Goal: Information Seeking & Learning: Find specific page/section

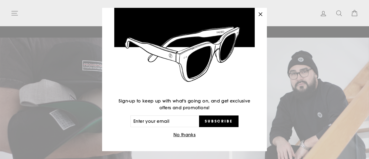
scroll to position [32, 0]
click at [263, 12] on icon "button" at bounding box center [261, 15] width 8 height 8
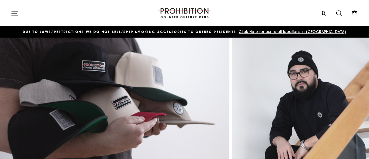
click at [15, 13] on icon "button" at bounding box center [15, 13] width 8 height 8
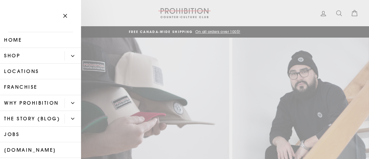
click at [38, 73] on link "Locations" at bounding box center [40, 71] width 81 height 16
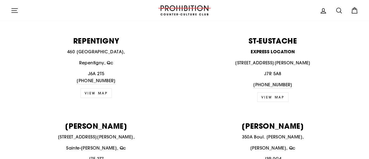
scroll to position [730, 0]
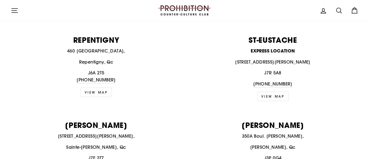
drag, startPoint x: 136, startPoint y: 132, endPoint x: 67, endPoint y: 131, distance: 69.4
click at [51, 134] on p "95 Boulevard Curé-Labelle Local #6," at bounding box center [96, 136] width 171 height 7
copy p "95 Boulevard Curé-Labelle Local #6,"
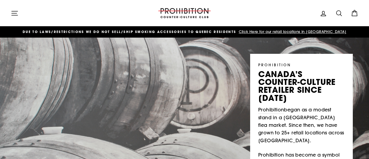
scroll to position [0, 0]
click at [15, 13] on icon "button" at bounding box center [15, 13] width 6 height 4
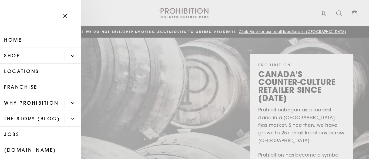
click at [71, 54] on button "Primary" at bounding box center [73, 55] width 16 height 9
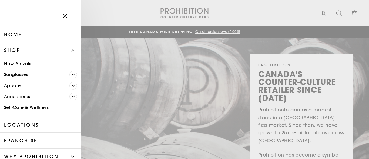
scroll to position [9, 0]
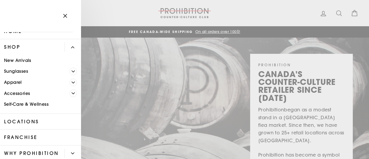
click at [26, 60] on link "New Arrivals" at bounding box center [40, 60] width 81 height 11
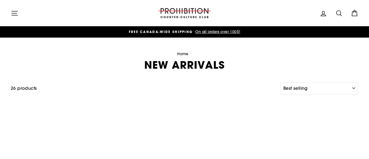
select select "best-selling"
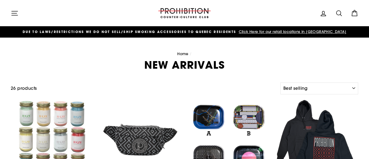
click at [173, 31] on span "DUE TO LAWS/restrictions WE DO NOT SELL/SHIP SMOKING ACCESSORIES to qUEBEC RESI…" at bounding box center [129, 31] width 213 height 5
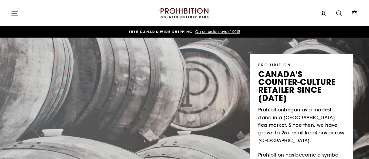
click at [12, 12] on icon "button" at bounding box center [15, 13] width 8 height 8
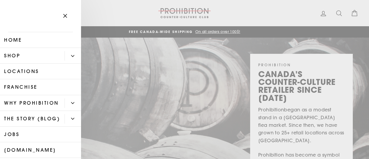
click at [29, 55] on link "Shop" at bounding box center [32, 56] width 65 height 16
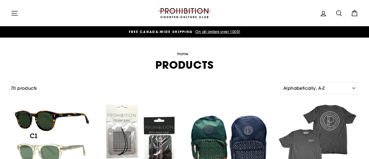
click at [13, 12] on icon "button" at bounding box center [15, 13] width 8 height 8
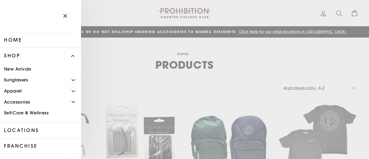
click at [75, 101] on span "Primary" at bounding box center [73, 102] width 8 height 8
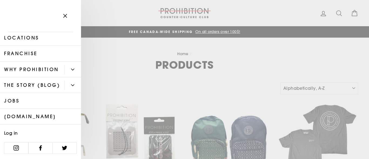
scroll to position [142, 0]
click at [30, 115] on link "[DOMAIN_NAME]" at bounding box center [40, 117] width 81 height 16
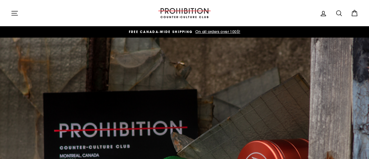
click at [340, 14] on icon at bounding box center [338, 13] width 5 height 5
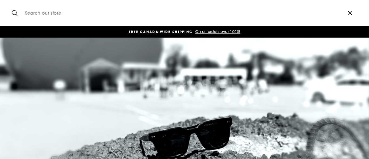
click at [126, 16] on input "Search our store" at bounding box center [181, 13] width 319 height 18
type input "pipes"
click at [16, 13] on button "Search" at bounding box center [17, 13] width 12 height 18
